Goal: Task Accomplishment & Management: Use online tool/utility

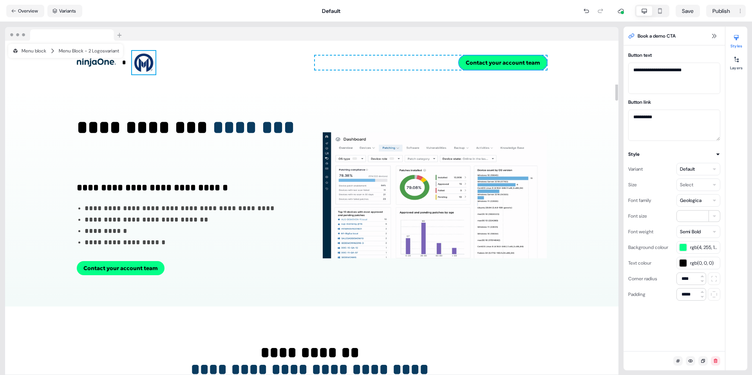
click at [142, 69] on img at bounding box center [143, 62] width 23 height 23
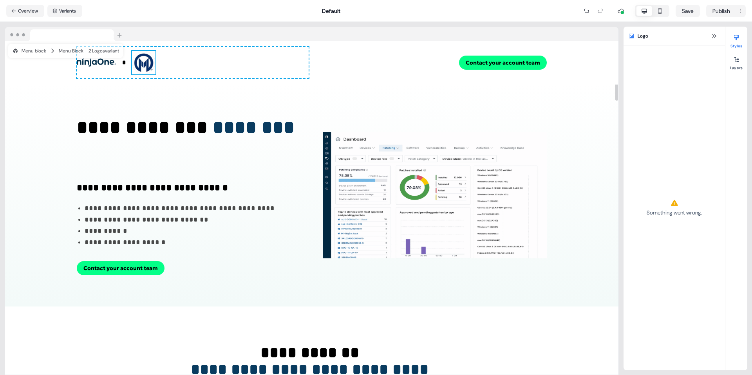
click at [142, 69] on img at bounding box center [143, 62] width 23 height 23
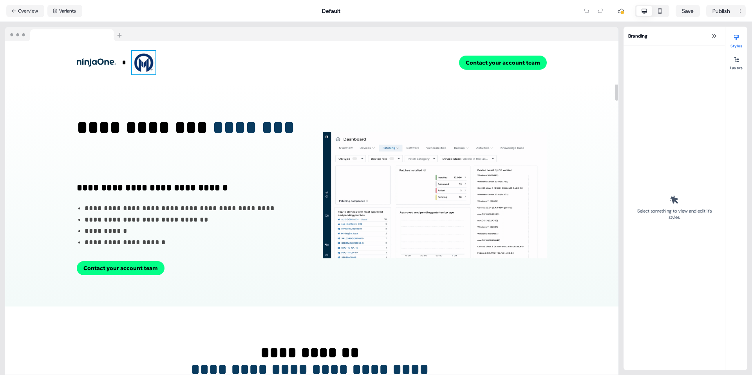
click at [149, 57] on img at bounding box center [143, 62] width 23 height 23
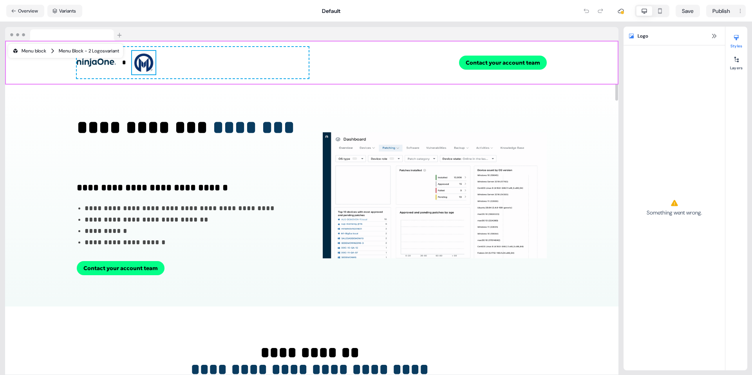
click at [25, 52] on div "Menu block" at bounding box center [29, 51] width 34 height 8
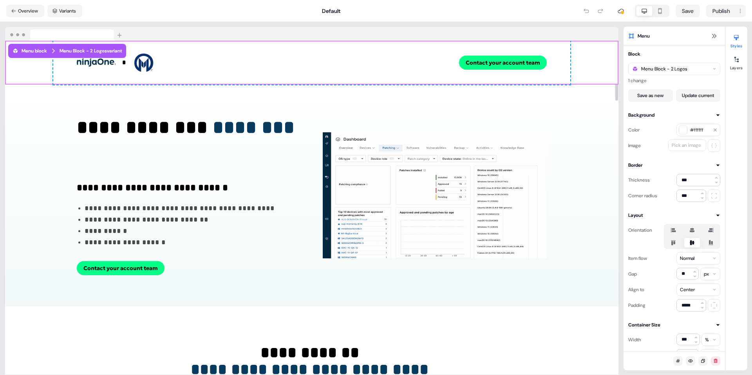
click at [57, 54] on div "Menu block Menu Block - 2 Logos variant" at bounding box center [67, 51] width 118 height 14
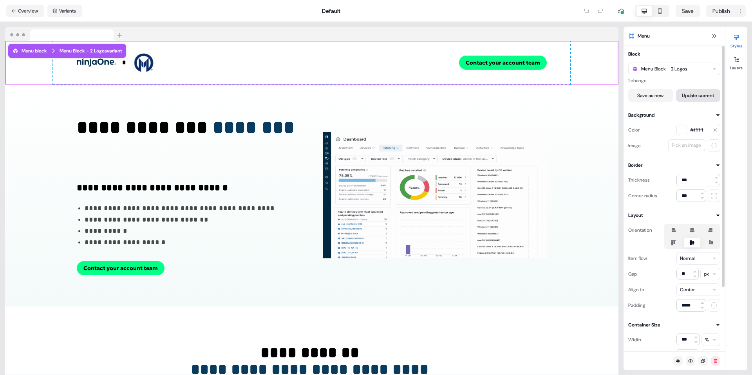
click at [688, 98] on button "Update current" at bounding box center [698, 95] width 45 height 13
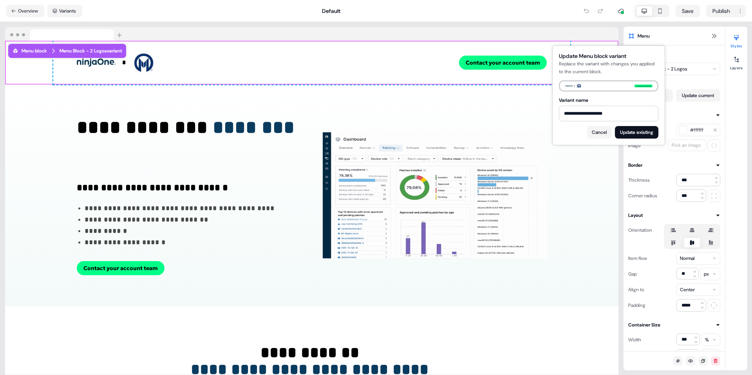
click at [255, 43] on div "* To pick up a draggable item, press the space bar. While dragging, use the arr…" at bounding box center [311, 63] width 517 height 44
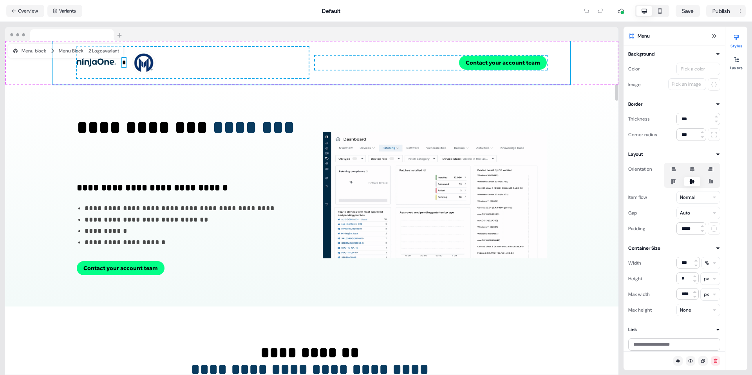
click at [124, 63] on strong "*" at bounding box center [124, 63] width 4 height 6
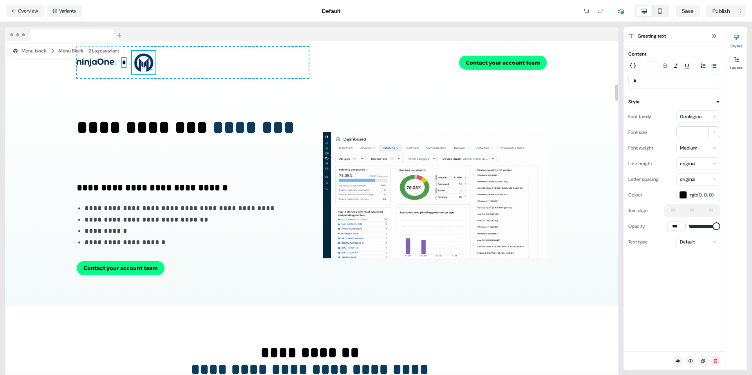
click at [145, 63] on img at bounding box center [143, 62] width 23 height 23
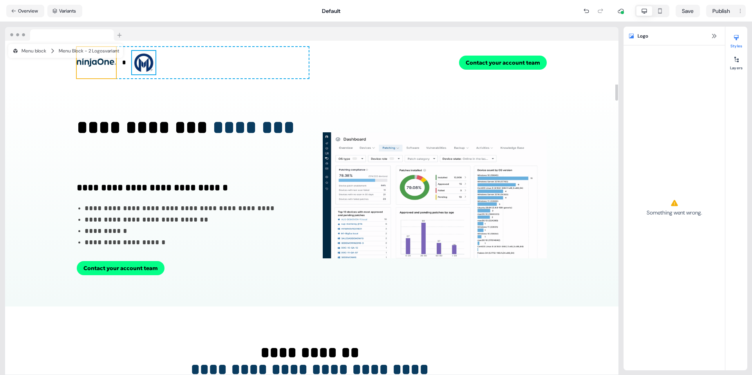
click at [103, 64] on img at bounding box center [96, 62] width 39 height 31
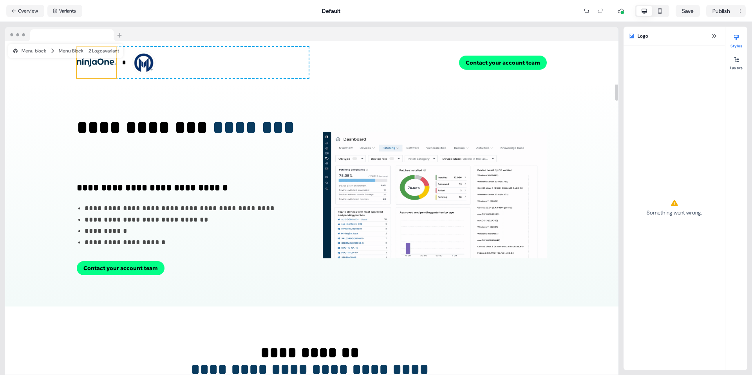
click at [103, 64] on img at bounding box center [96, 62] width 39 height 31
click at [136, 62] on img at bounding box center [143, 62] width 23 height 23
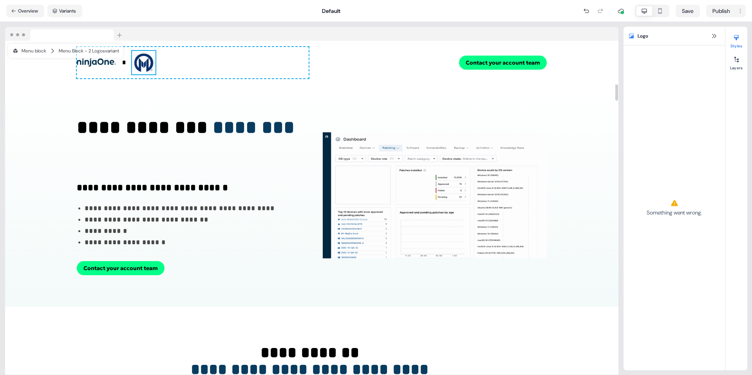
click at [136, 62] on img at bounding box center [143, 62] width 23 height 23
click at [87, 15] on nav "Overview Variants Default Save Publish" at bounding box center [376, 11] width 752 height 22
click at [147, 33] on div at bounding box center [311, 34] width 613 height 14
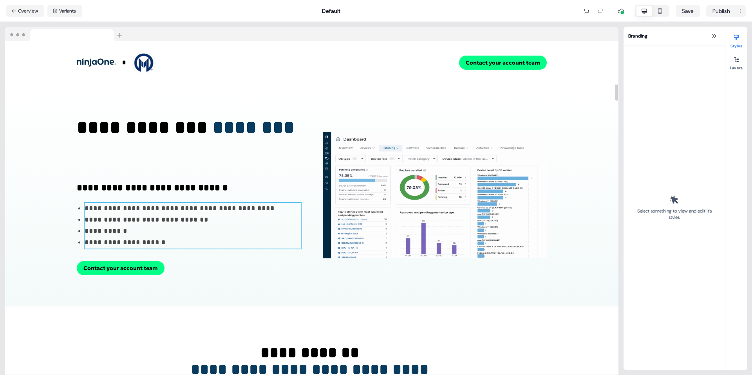
click at [231, 229] on li "**********" at bounding box center [193, 230] width 216 height 11
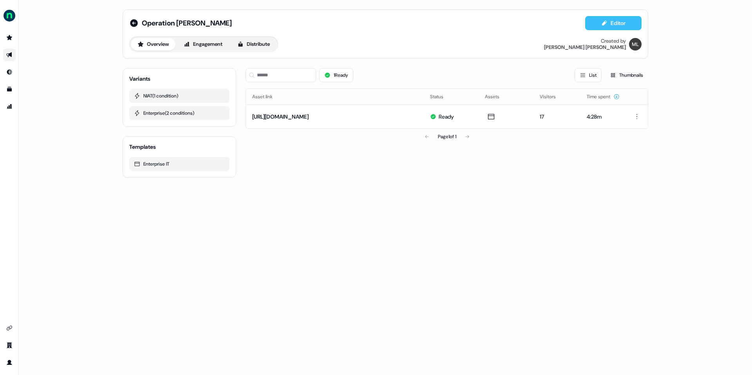
click at [616, 23] on button "Editor" at bounding box center [613, 23] width 56 height 14
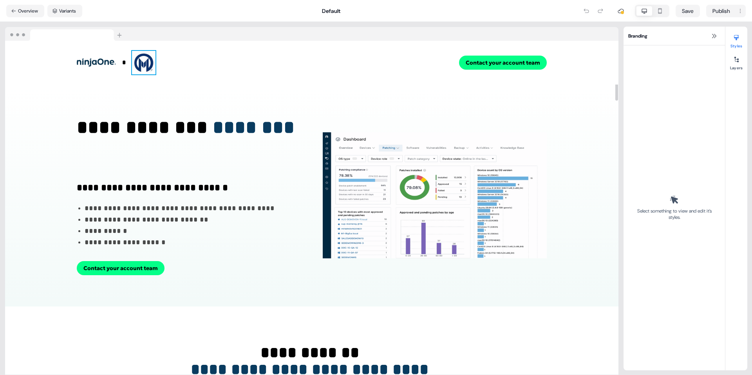
click at [149, 58] on img at bounding box center [143, 62] width 23 height 23
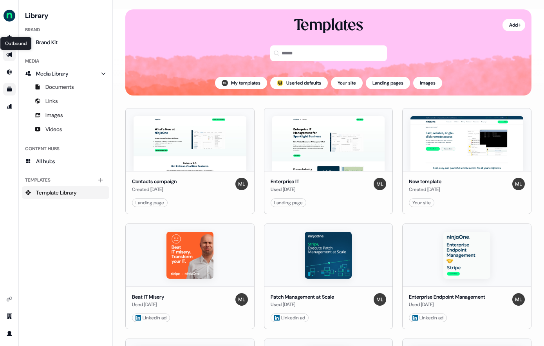
click at [10, 52] on link "Outbound Outbound" at bounding box center [9, 55] width 13 height 13
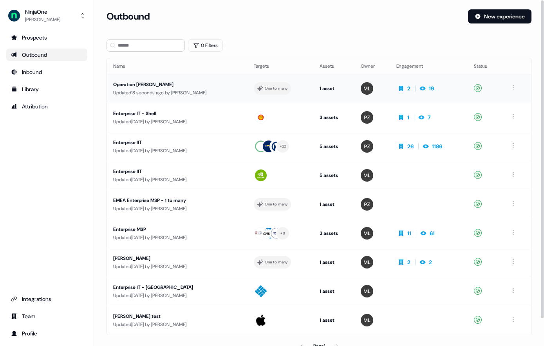
click at [140, 83] on div "Operation [PERSON_NAME]" at bounding box center [177, 85] width 128 height 8
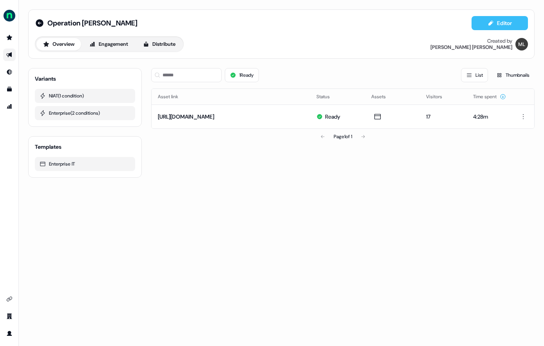
click at [504, 27] on button "Editor" at bounding box center [499, 23] width 56 height 14
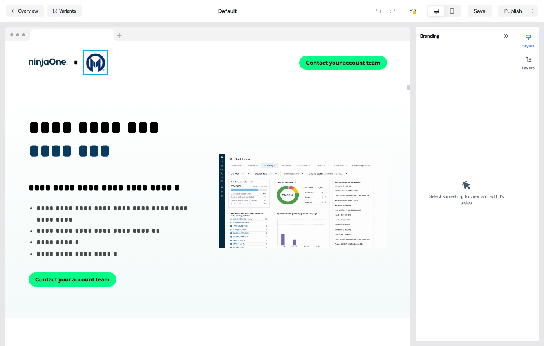
click at [102, 60] on img at bounding box center [95, 62] width 23 height 23
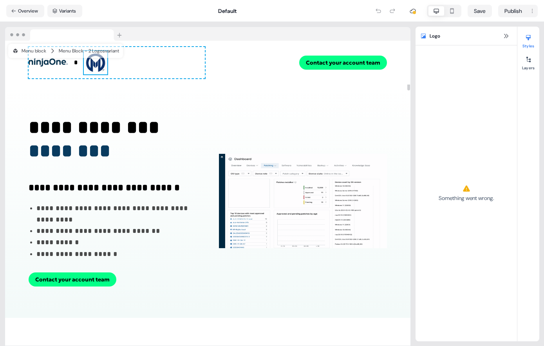
click at [102, 60] on img at bounding box center [95, 62] width 23 height 23
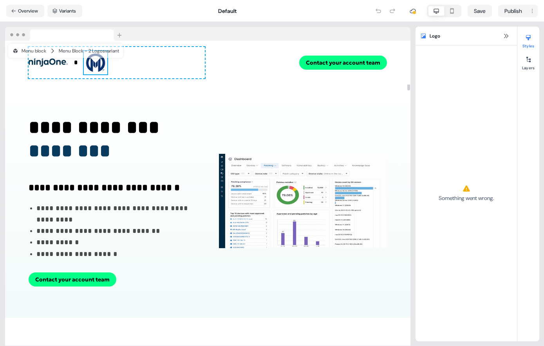
click at [102, 60] on img at bounding box center [95, 62] width 23 height 23
click at [45, 61] on img at bounding box center [48, 62] width 39 height 31
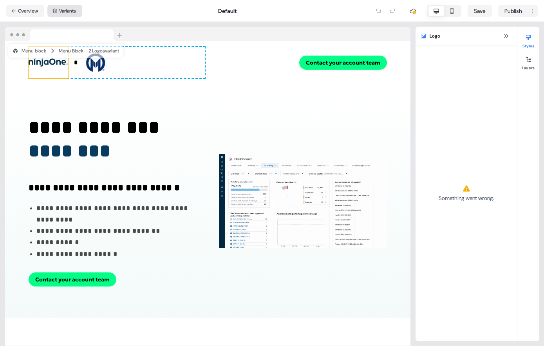
click at [72, 12] on button "Variants" at bounding box center [64, 11] width 35 height 13
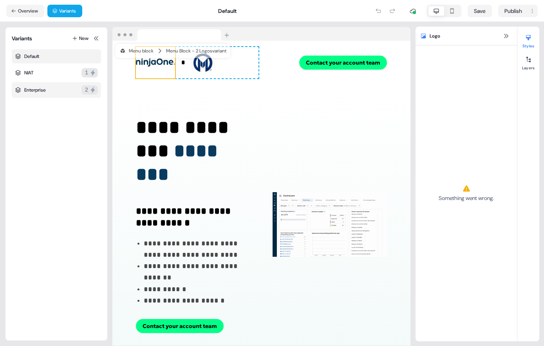
click at [52, 93] on div "Enterprise 2" at bounding box center [56, 90] width 89 height 16
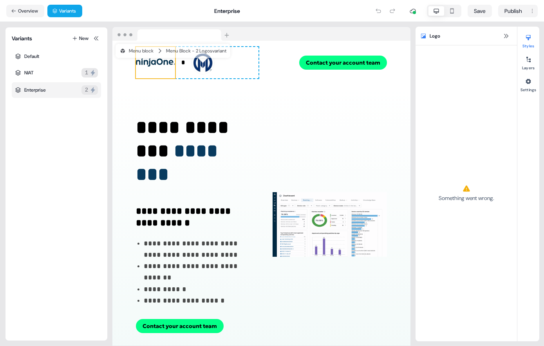
click at [54, 92] on div "Enterprise 2" at bounding box center [56, 90] width 89 height 16
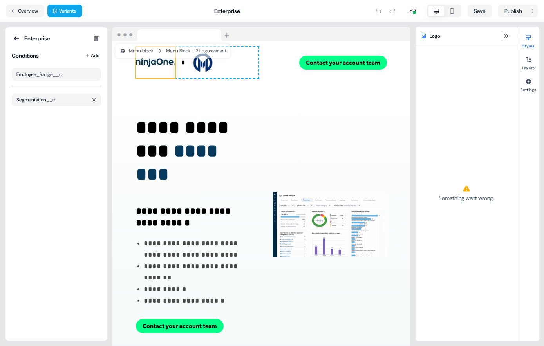
click at [57, 99] on div "Segmentation__c" at bounding box center [56, 100] width 89 height 13
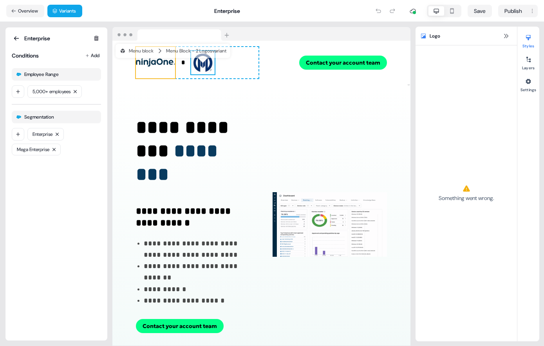
click at [209, 67] on img at bounding box center [202, 62] width 23 height 23
click at [529, 58] on icon at bounding box center [528, 59] width 6 height 6
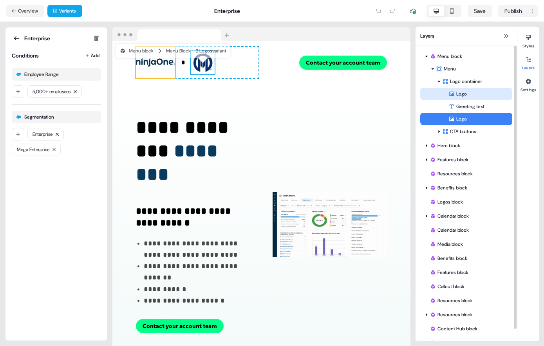
click at [471, 95] on div "Logo" at bounding box center [480, 94] width 64 height 8
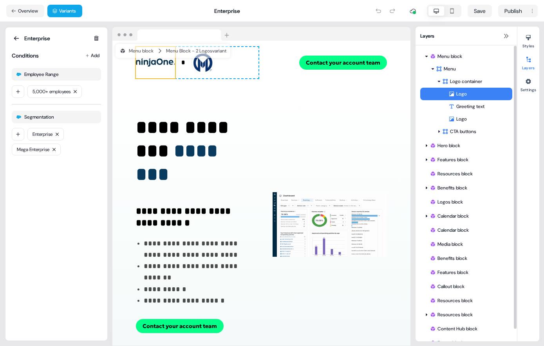
click at [467, 94] on div "Logo" at bounding box center [480, 94] width 64 height 8
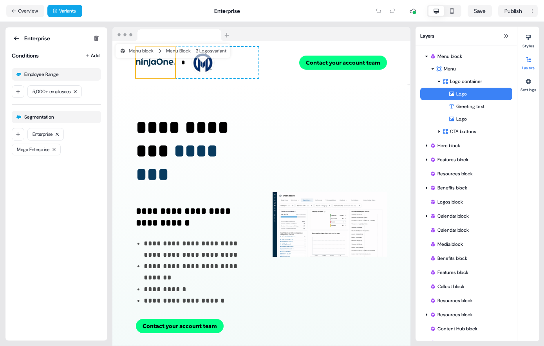
click at [232, 61] on div "* To pick up a draggable item, press the space bar. While dragging, use the arr…" at bounding box center [197, 62] width 123 height 31
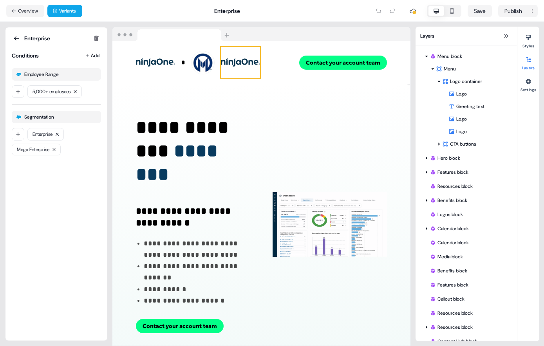
click at [240, 61] on img at bounding box center [240, 62] width 39 height 31
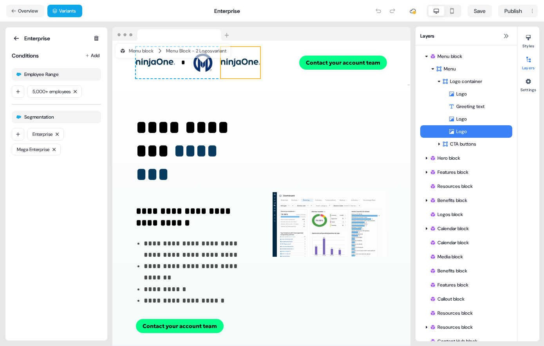
click at [240, 61] on img at bounding box center [240, 62] width 39 height 31
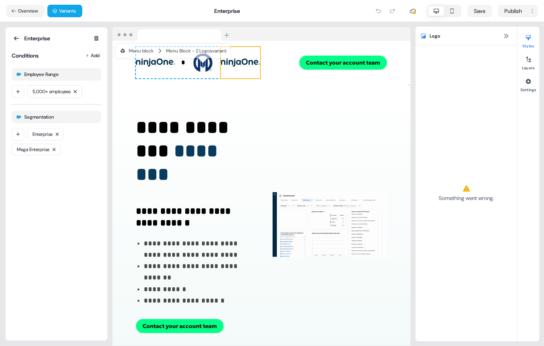
click at [240, 61] on img at bounding box center [240, 62] width 39 height 31
click at [248, 65] on img at bounding box center [240, 62] width 39 height 31
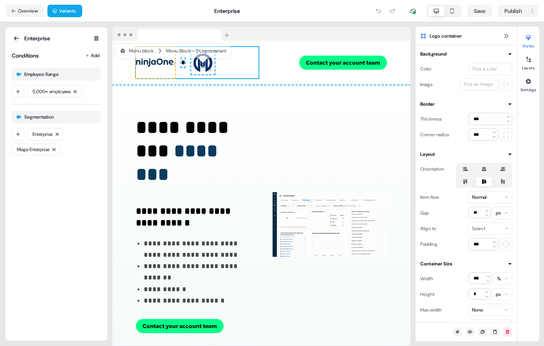
click at [206, 66] on img at bounding box center [202, 62] width 23 height 23
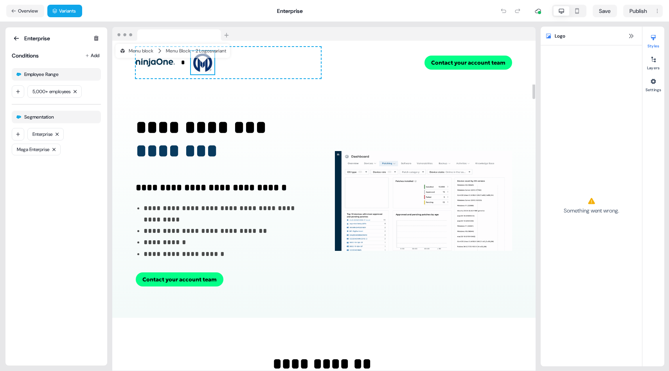
click at [204, 67] on img at bounding box center [202, 62] width 23 height 23
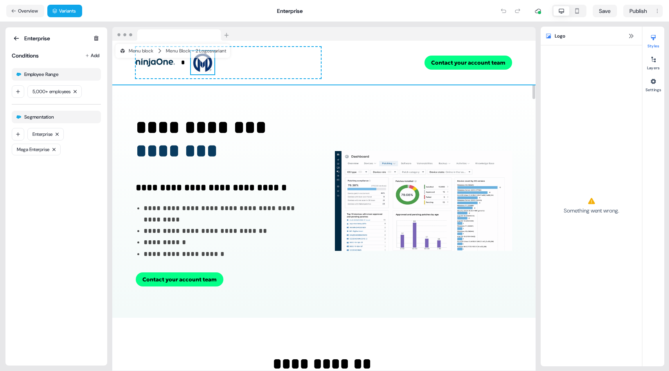
click at [373, 71] on div "* To pick up a draggable item, press the space bar. While dragging, use the arr…" at bounding box center [324, 63] width 424 height 44
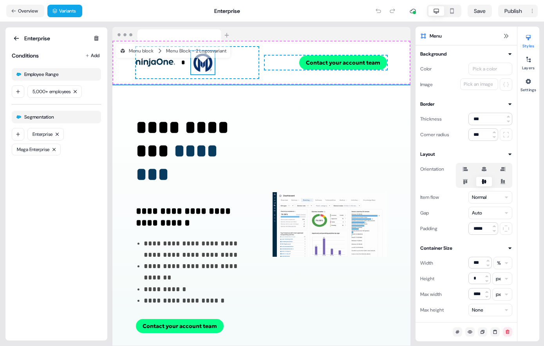
click at [202, 61] on img at bounding box center [202, 62] width 23 height 23
